Goal: Information Seeking & Learning: Learn about a topic

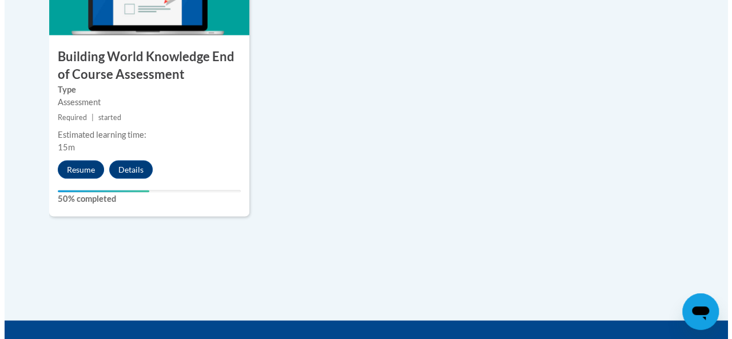
scroll to position [1117, 0]
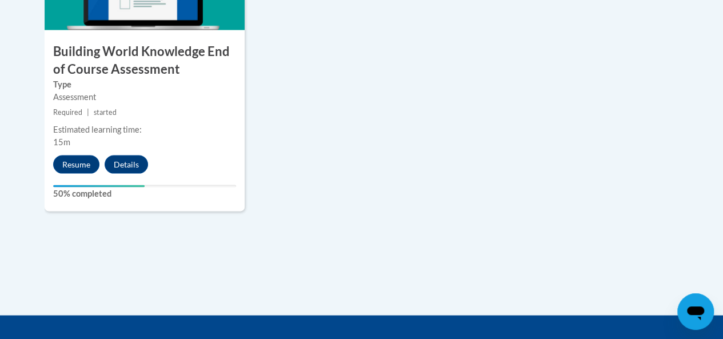
click at [79, 161] on button "Resume" at bounding box center [76, 164] width 46 height 18
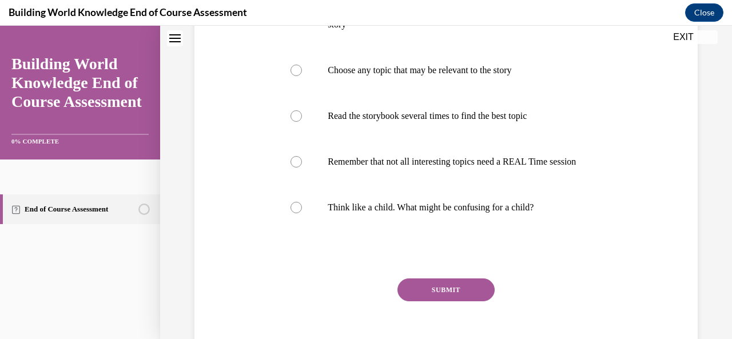
scroll to position [371, 0]
click at [293, 168] on div at bounding box center [295, 161] width 11 height 11
click at [293, 168] on input "Remember that not all interesting topics need a REAL Time session" at bounding box center [295, 161] width 11 height 11
radio input "true"
click at [448, 299] on button "SUBMIT" at bounding box center [445, 289] width 97 height 23
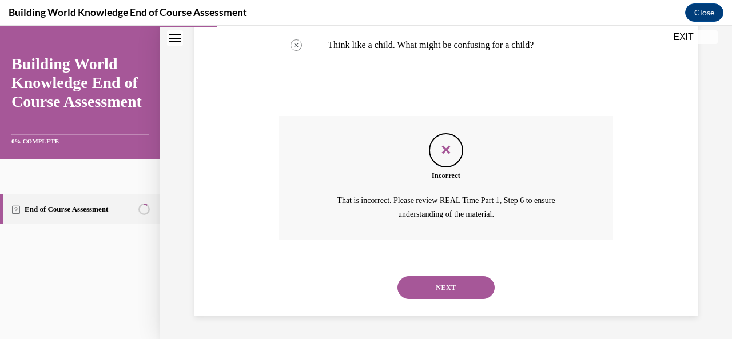
scroll to position [536, 0]
click at [448, 299] on button "NEXT" at bounding box center [445, 287] width 97 height 23
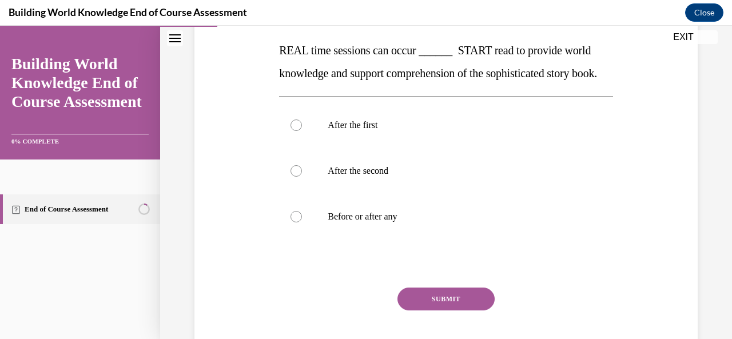
scroll to position [177, 0]
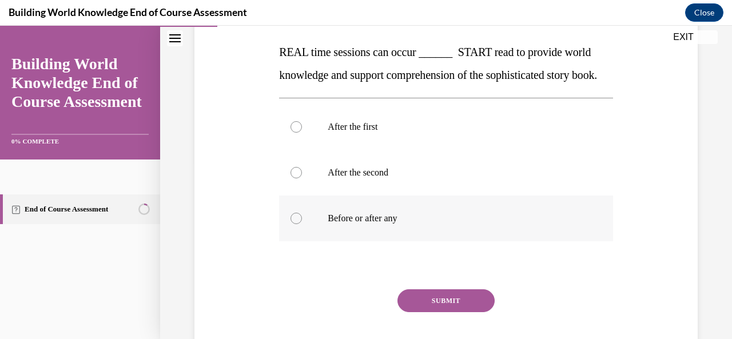
click at [293, 224] on div at bounding box center [295, 218] width 11 height 11
click at [293, 224] on input "Before or after any" at bounding box center [295, 218] width 11 height 11
radio input "true"
click at [468, 312] on button "SUBMIT" at bounding box center [445, 300] width 97 height 23
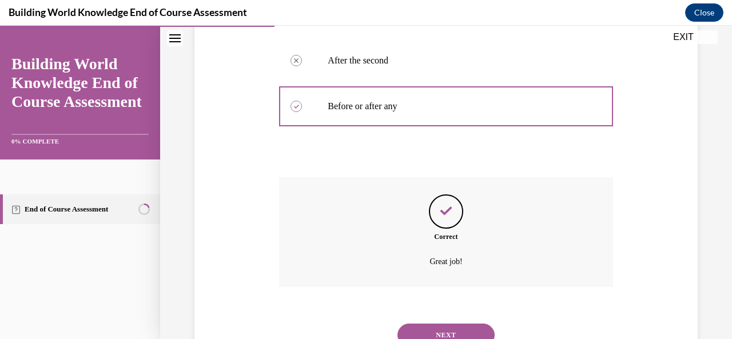
scroll to position [359, 0]
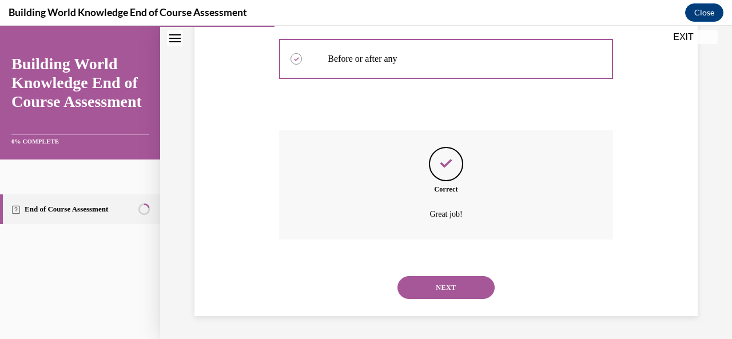
click at [471, 283] on button "NEXT" at bounding box center [445, 287] width 97 height 23
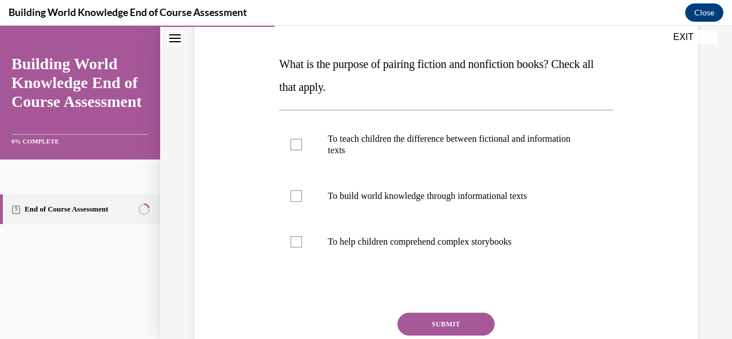
scroll to position [166, 0]
click at [294, 194] on div at bounding box center [295, 195] width 11 height 11
click at [294, 194] on input "To build world knowledge through informational texts" at bounding box center [295, 195] width 11 height 11
checkbox input "true"
click at [297, 240] on div at bounding box center [295, 241] width 11 height 11
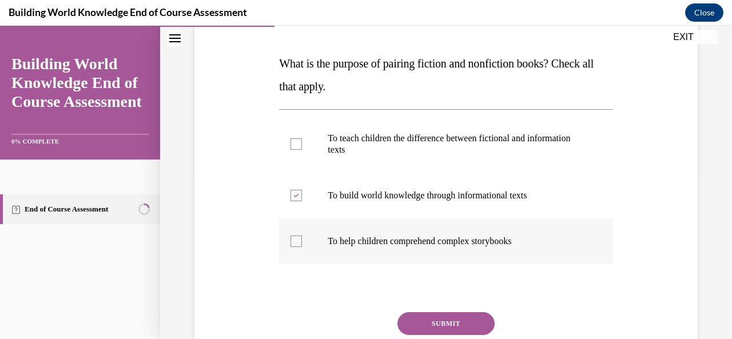
click at [297, 240] on input "To help children comprehend complex storybooks" at bounding box center [295, 241] width 11 height 11
checkbox input "true"
click at [436, 322] on button "SUBMIT" at bounding box center [445, 323] width 97 height 23
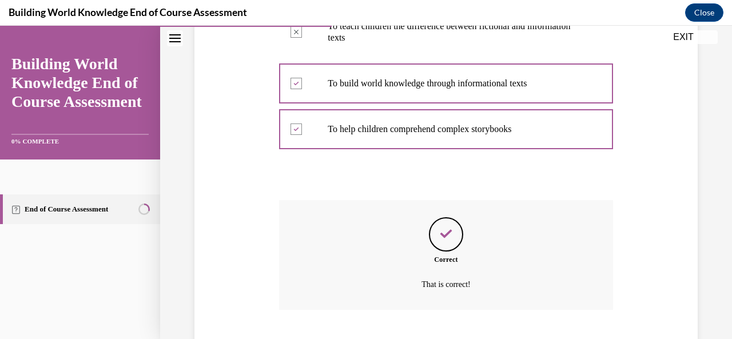
scroll to position [348, 0]
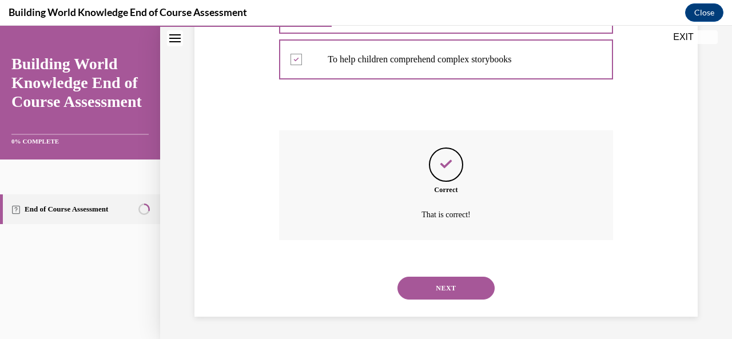
click at [444, 277] on button "NEXT" at bounding box center [445, 288] width 97 height 23
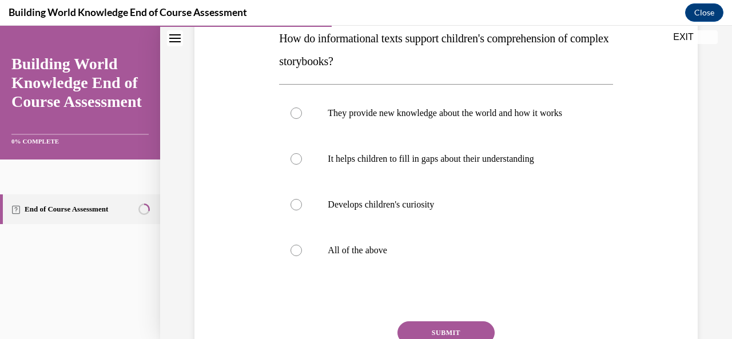
scroll to position [197, 0]
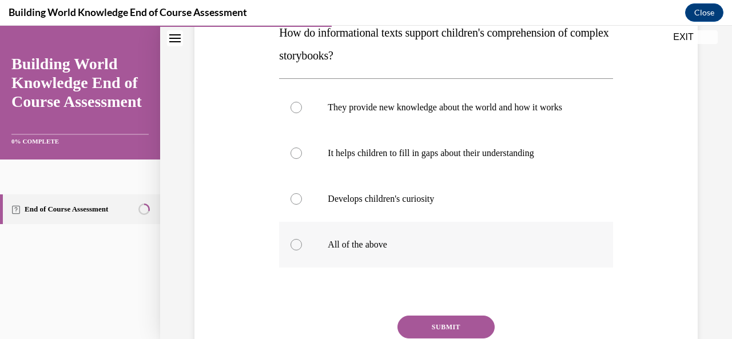
click at [297, 250] on div at bounding box center [295, 244] width 11 height 11
click at [297, 250] on input "All of the above" at bounding box center [295, 244] width 11 height 11
radio input "true"
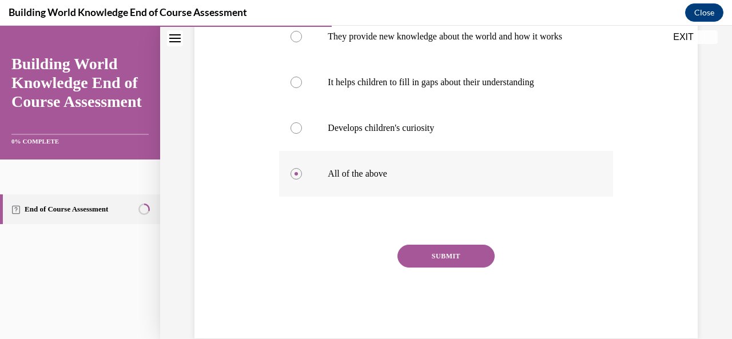
scroll to position [268, 0]
click at [470, 265] on button "SUBMIT" at bounding box center [445, 255] width 97 height 23
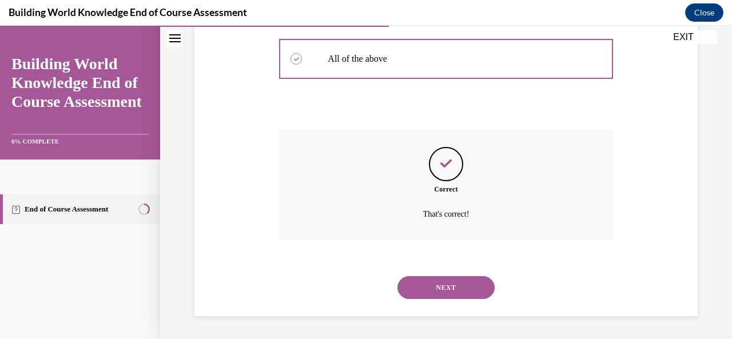
scroll to position [393, 0]
click at [470, 292] on button "NEXT" at bounding box center [445, 287] width 97 height 23
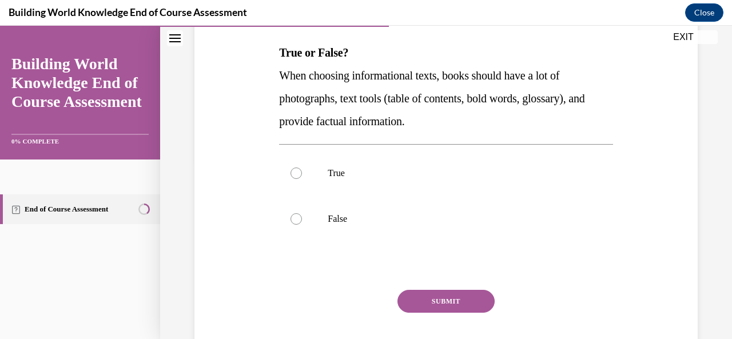
scroll to position [177, 0]
click at [296, 171] on div at bounding box center [295, 172] width 11 height 11
click at [296, 171] on input "True" at bounding box center [295, 172] width 11 height 11
radio input "true"
click at [424, 302] on button "SUBMIT" at bounding box center [445, 300] width 97 height 23
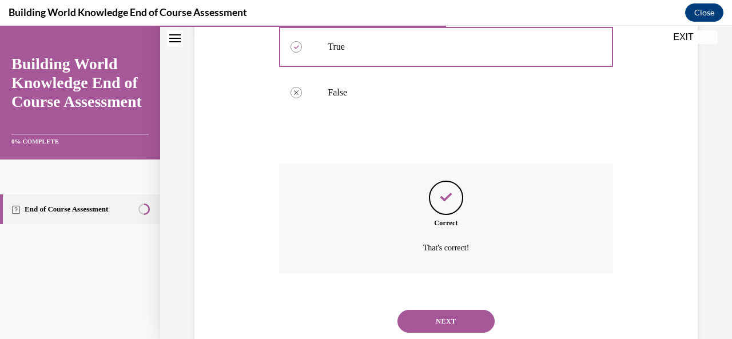
scroll to position [336, 0]
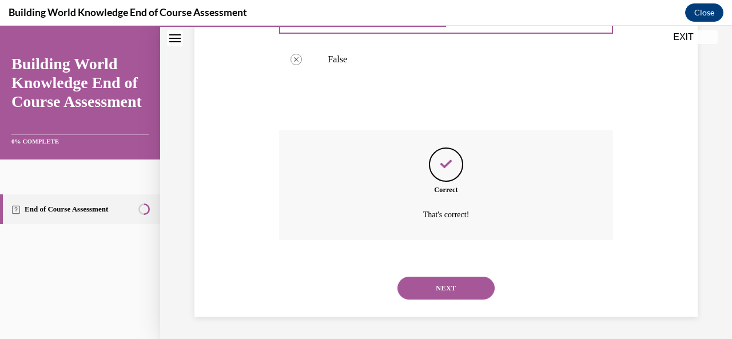
click at [422, 291] on button "NEXT" at bounding box center [445, 288] width 97 height 23
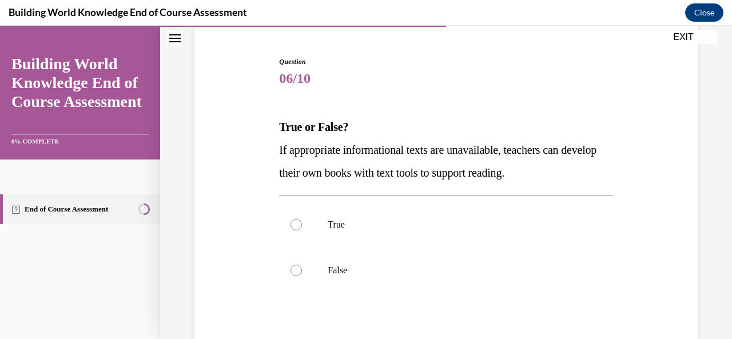
scroll to position [104, 0]
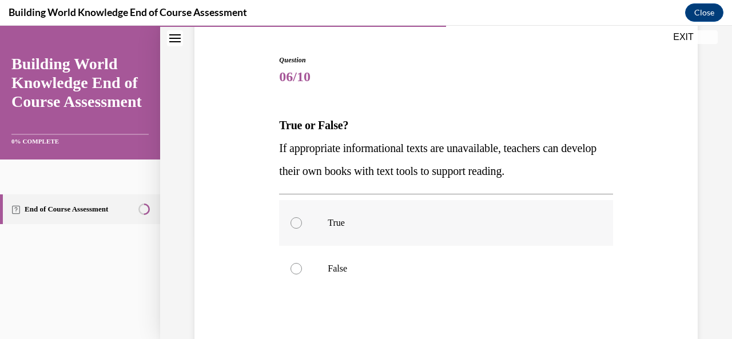
click at [296, 226] on div at bounding box center [295, 222] width 11 height 11
click at [296, 226] on input "True" at bounding box center [295, 222] width 11 height 11
radio input "true"
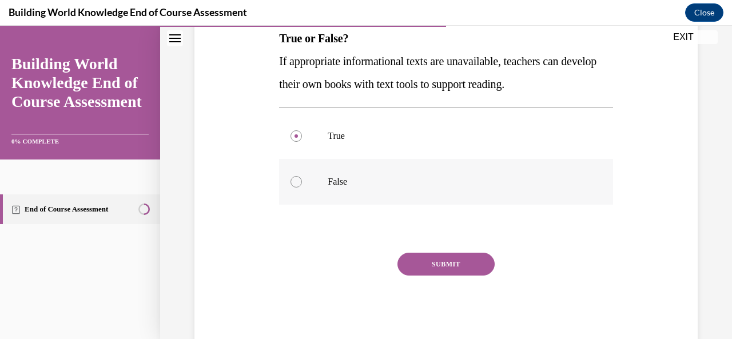
click at [465, 262] on button "SUBMIT" at bounding box center [445, 264] width 97 height 23
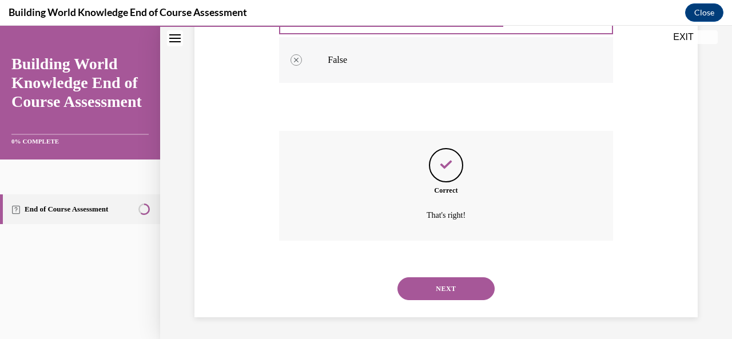
scroll to position [313, 0]
click at [469, 291] on button "NEXT" at bounding box center [445, 288] width 97 height 23
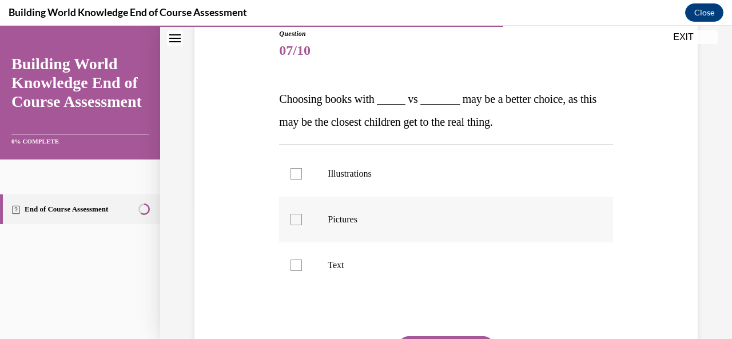
scroll to position [177, 0]
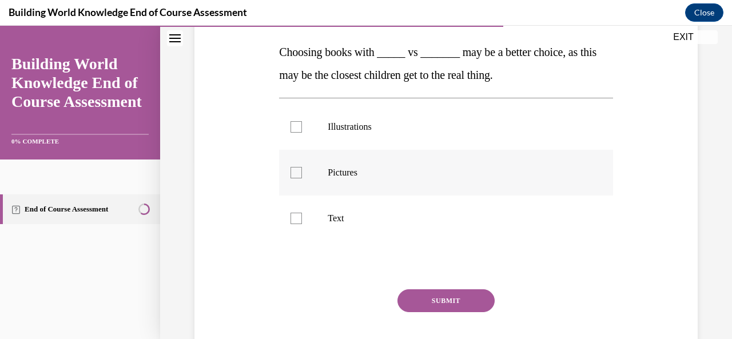
click at [293, 173] on div at bounding box center [295, 172] width 11 height 11
click at [293, 173] on input "Pictures" at bounding box center [295, 172] width 11 height 11
checkbox input "true"
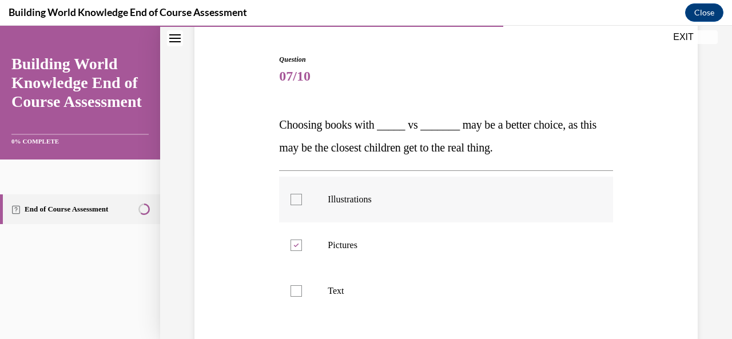
scroll to position [177, 0]
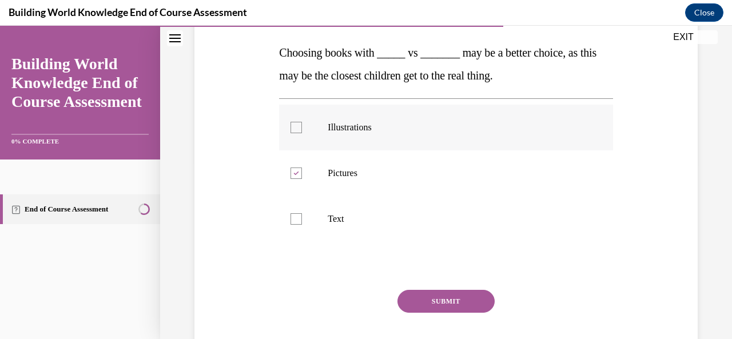
click at [298, 129] on div at bounding box center [295, 127] width 11 height 11
click at [298, 129] on input "Illustrations" at bounding box center [295, 127] width 11 height 11
checkbox input "true"
click at [460, 296] on button "SUBMIT" at bounding box center [445, 301] width 97 height 23
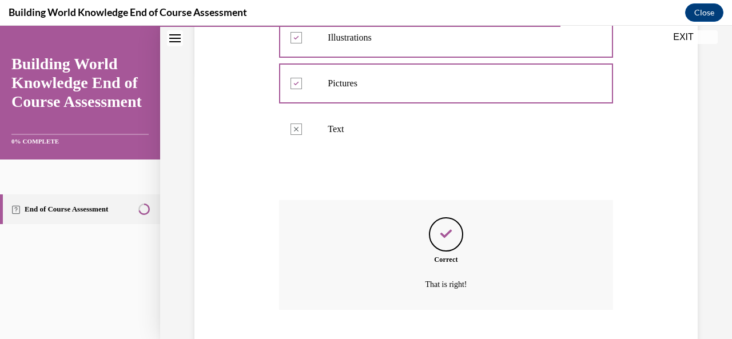
scroll to position [336, 0]
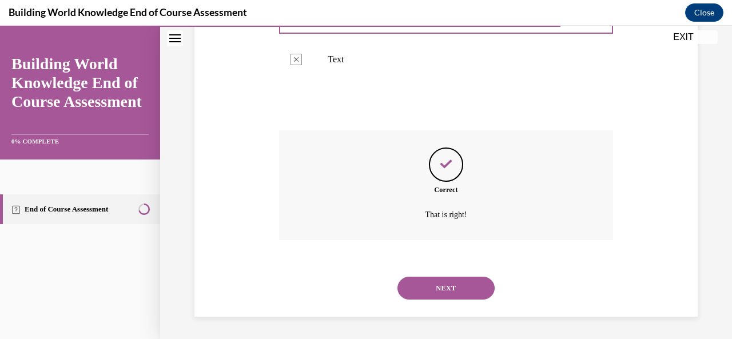
click at [460, 296] on button "NEXT" at bounding box center [445, 288] width 97 height 23
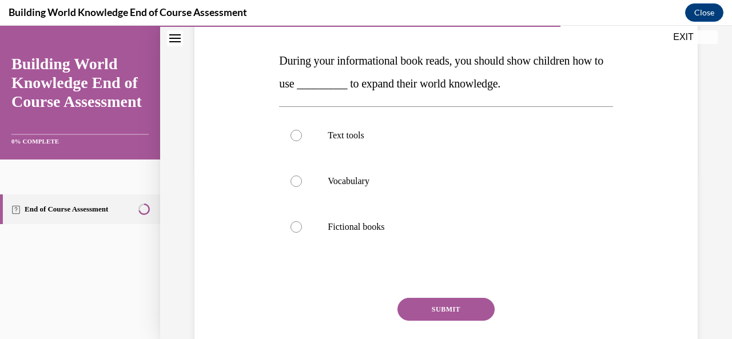
scroll to position [172, 0]
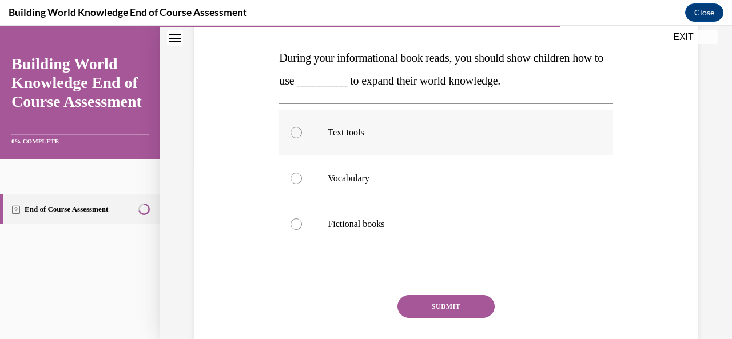
click at [297, 133] on div at bounding box center [295, 132] width 11 height 11
click at [297, 133] on input "Text tools" at bounding box center [295, 132] width 11 height 11
radio input "true"
click at [439, 298] on button "SUBMIT" at bounding box center [445, 306] width 97 height 23
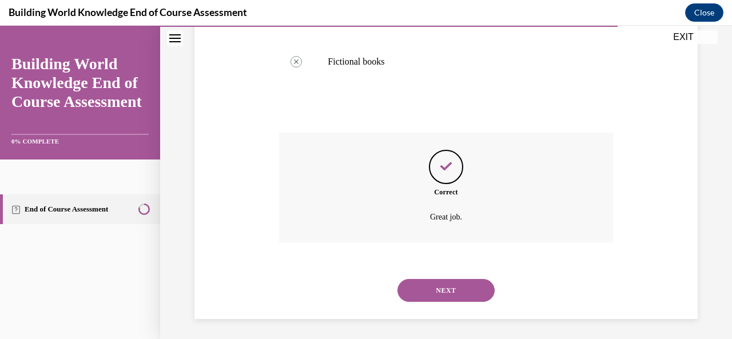
scroll to position [336, 0]
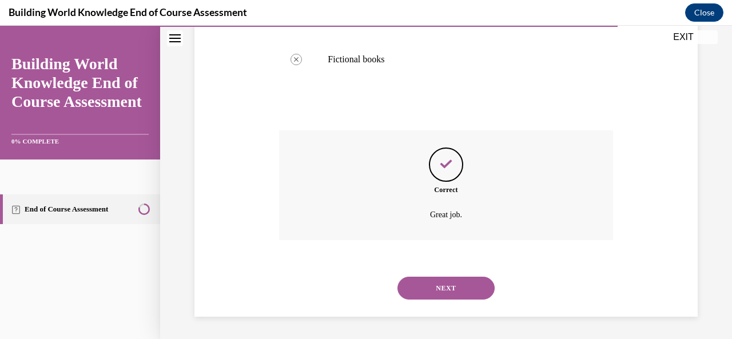
click at [448, 289] on button "NEXT" at bounding box center [445, 288] width 97 height 23
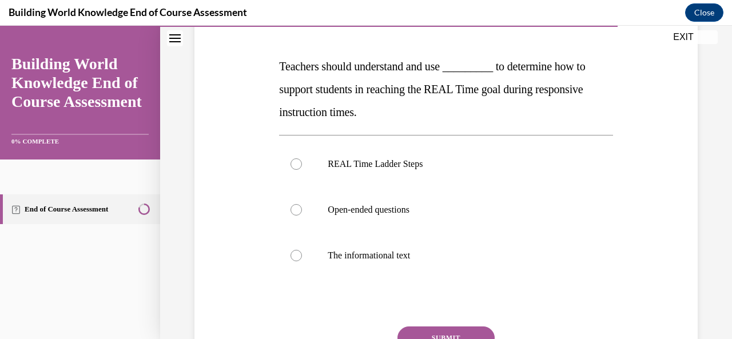
scroll to position [164, 0]
click at [294, 163] on div at bounding box center [295, 163] width 11 height 11
click at [294, 163] on input "REAL Time Ladder Steps" at bounding box center [295, 163] width 11 height 11
radio input "true"
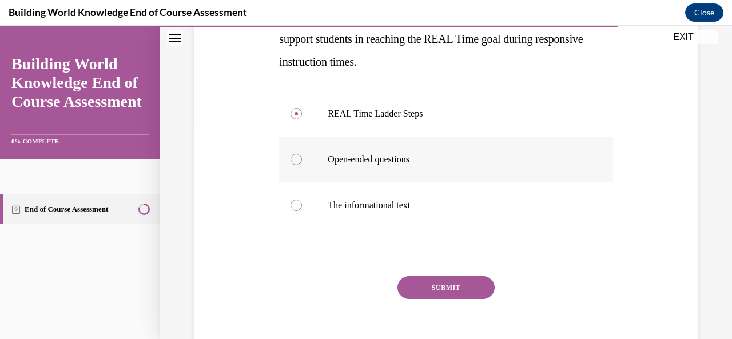
scroll to position [221, 0]
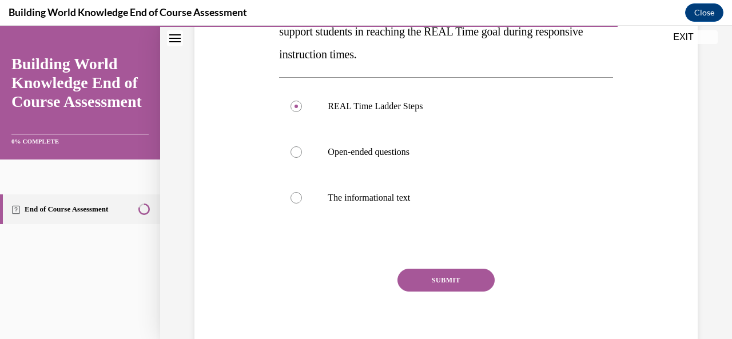
click at [454, 281] on button "SUBMIT" at bounding box center [445, 280] width 97 height 23
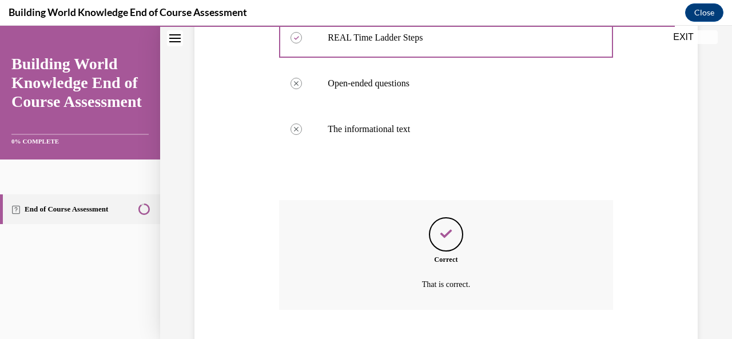
scroll to position [359, 0]
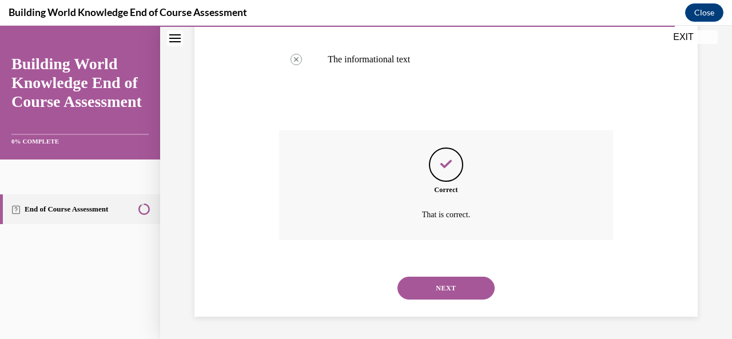
click at [457, 289] on button "NEXT" at bounding box center [445, 288] width 97 height 23
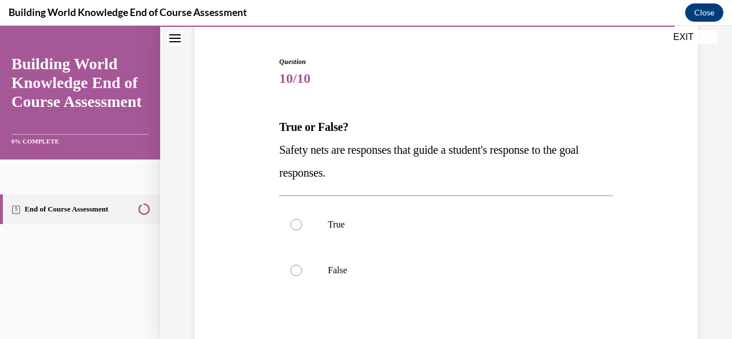
scroll to position [154, 0]
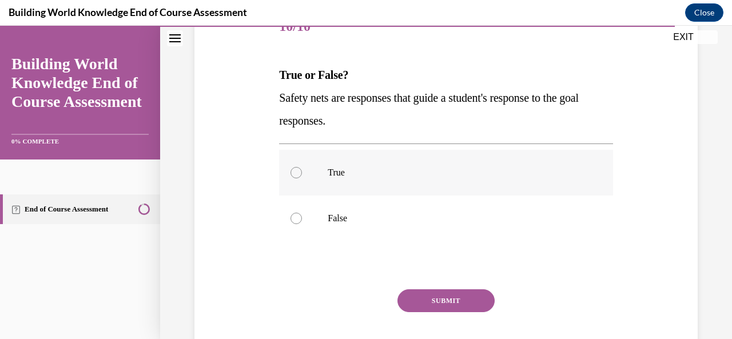
click at [293, 172] on div at bounding box center [295, 172] width 11 height 11
click at [293, 172] on input "True" at bounding box center [295, 172] width 11 height 11
radio input "true"
click at [466, 300] on button "SUBMIT" at bounding box center [445, 300] width 97 height 23
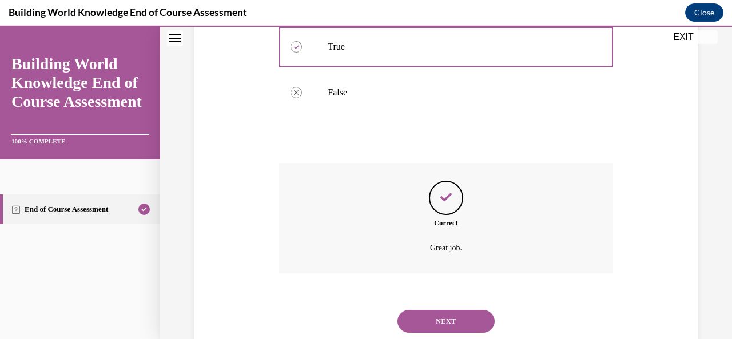
scroll to position [313, 0]
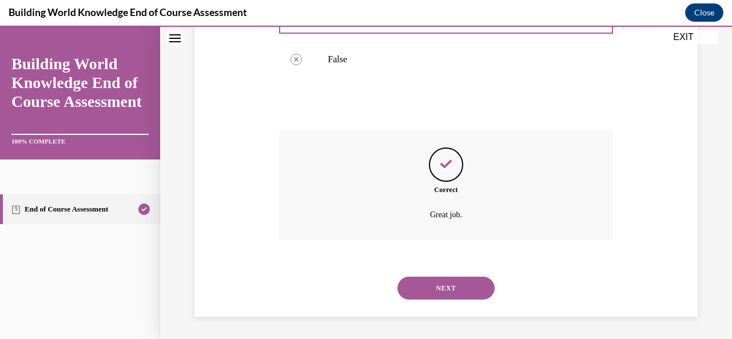
click at [462, 289] on button "NEXT" at bounding box center [445, 288] width 97 height 23
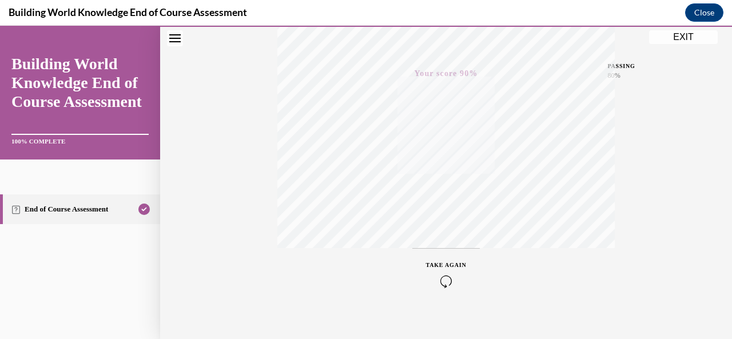
scroll to position [272, 0]
click at [673, 38] on button "EXIT" at bounding box center [683, 37] width 69 height 14
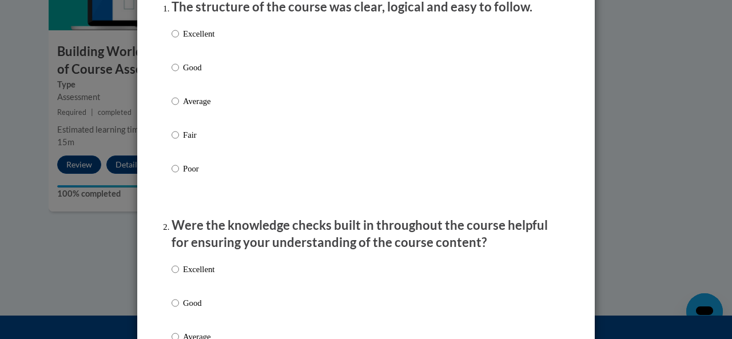
scroll to position [164, 0]
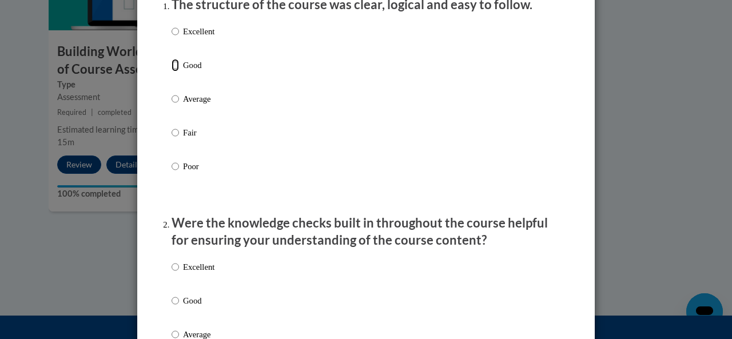
click at [172, 71] on input "Good" at bounding box center [175, 65] width 7 height 13
radio input "true"
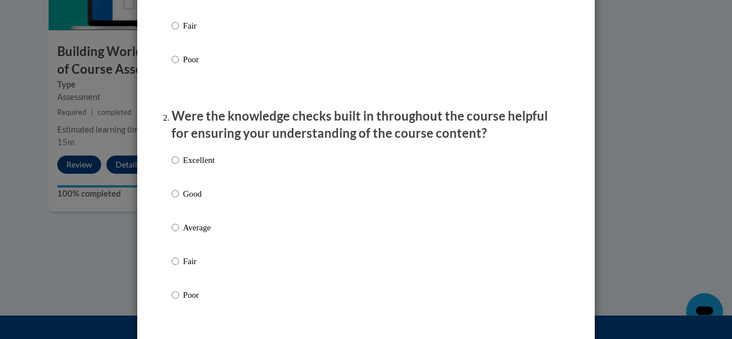
scroll to position [366, 0]
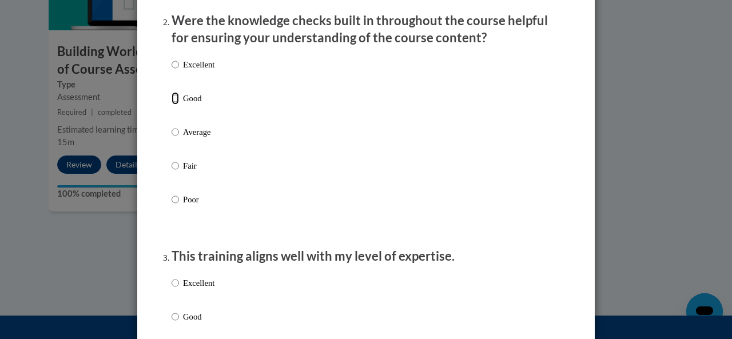
click at [172, 105] on input "Good" at bounding box center [175, 98] width 7 height 13
radio input "true"
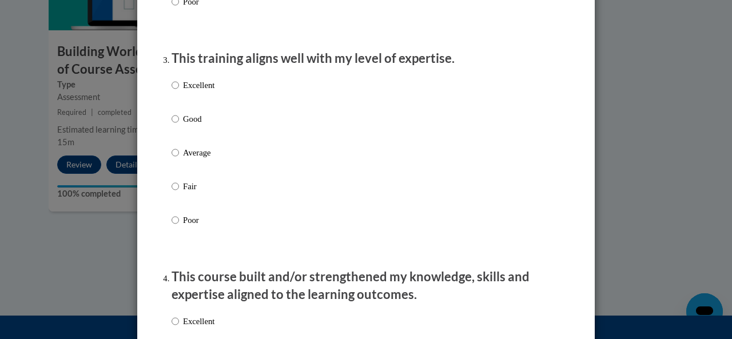
scroll to position [572, 0]
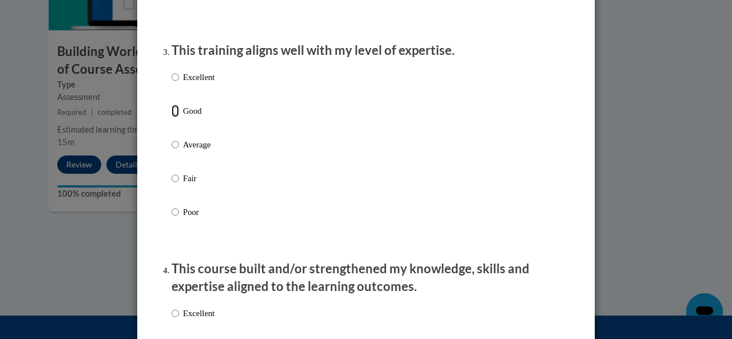
click at [172, 117] on input "Good" at bounding box center [175, 111] width 7 height 13
radio input "true"
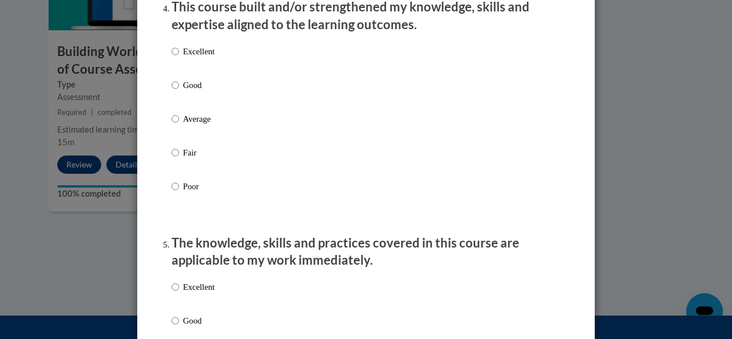
scroll to position [822, 0]
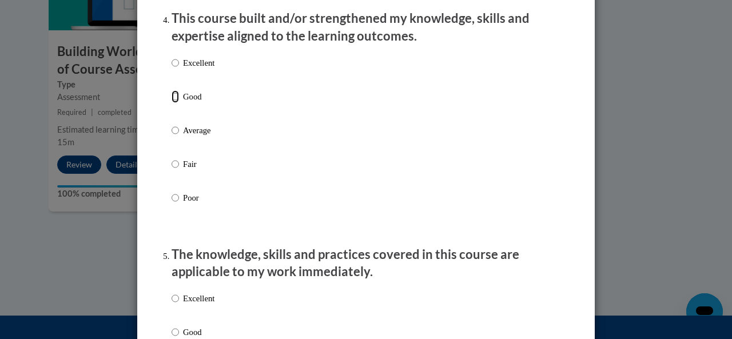
click at [172, 103] on input "Good" at bounding box center [175, 96] width 7 height 13
radio input "true"
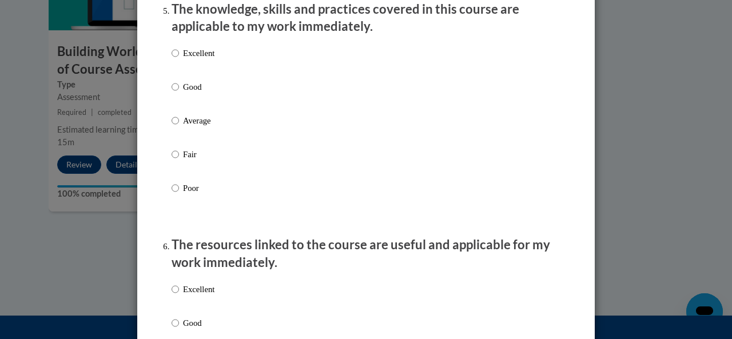
scroll to position [1068, 0]
click at [172, 59] on input "Excellent" at bounding box center [175, 52] width 7 height 13
radio input "true"
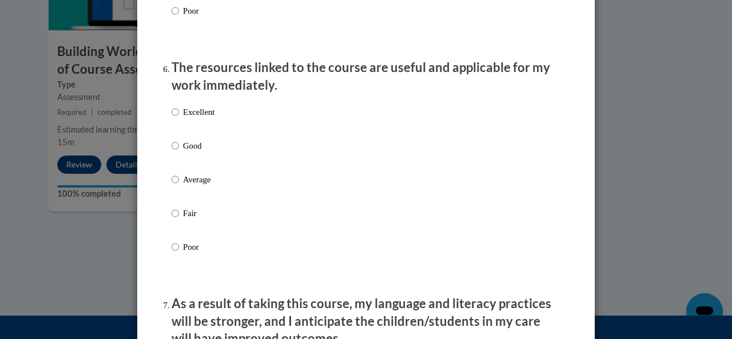
scroll to position [1250, 0]
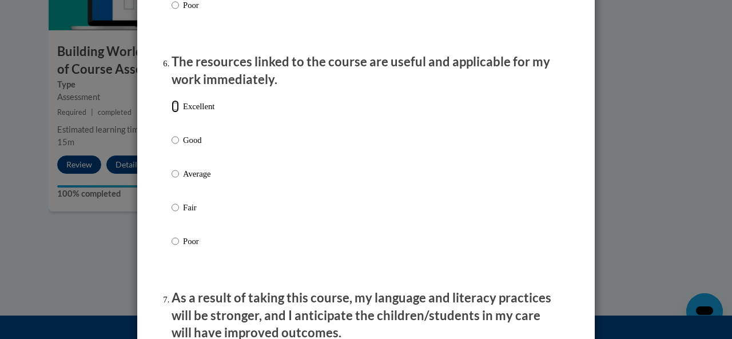
click at [172, 113] on input "Excellent" at bounding box center [175, 106] width 7 height 13
radio input "true"
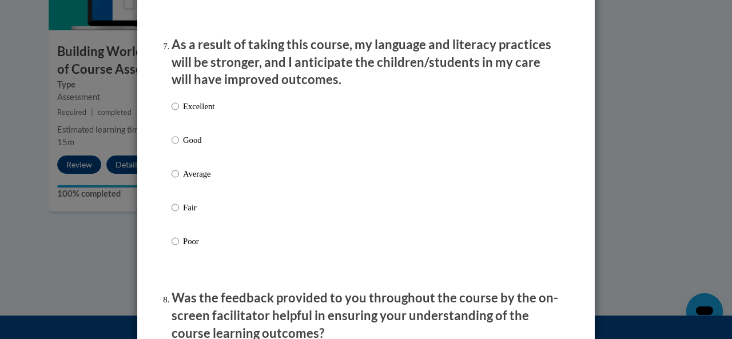
scroll to position [1504, 0]
click at [172, 146] on input "Good" at bounding box center [175, 139] width 7 height 13
radio input "true"
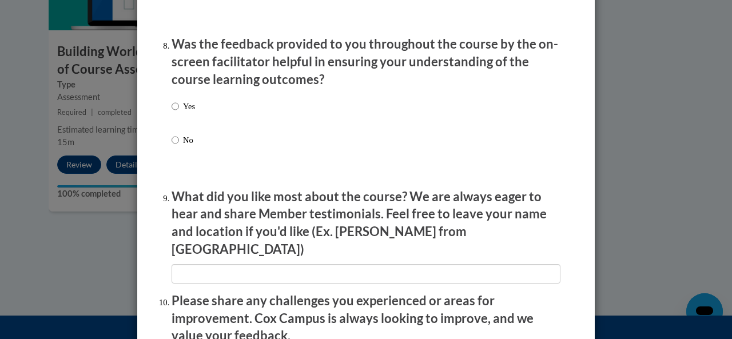
scroll to position [1759, 0]
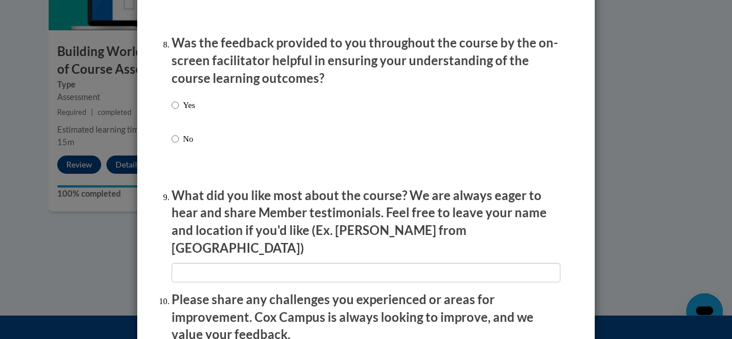
click at [172, 111] on input "Yes" at bounding box center [175, 105] width 7 height 13
radio input "true"
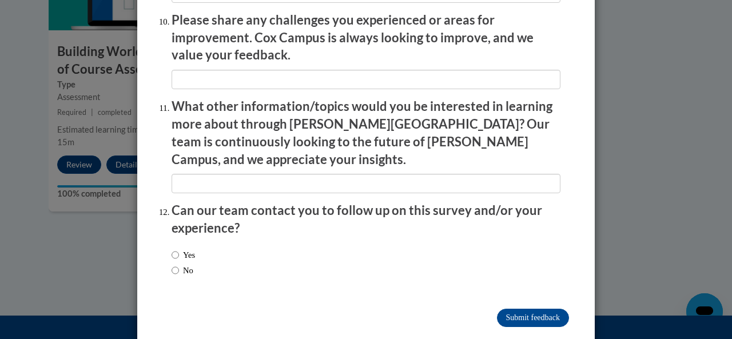
scroll to position [2037, 0]
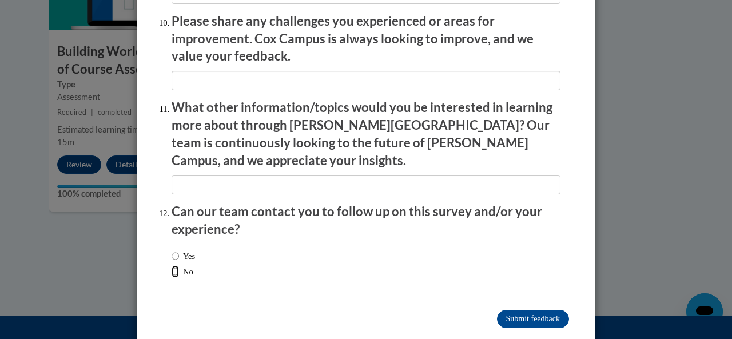
click at [172, 265] on input "No" at bounding box center [175, 271] width 7 height 13
radio input "true"
click at [515, 310] on input "Submit feedback" at bounding box center [533, 319] width 72 height 18
